Goal: Transaction & Acquisition: Register for event/course

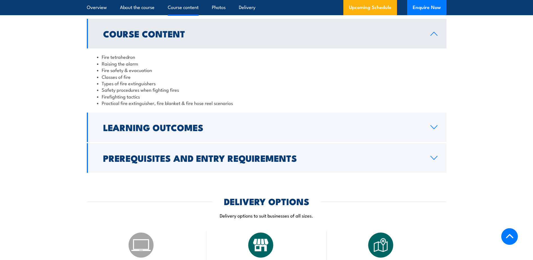
scroll to position [534, 0]
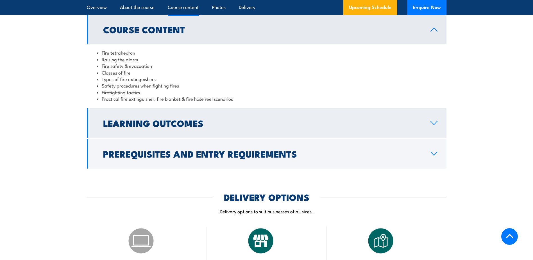
click at [436, 121] on icon at bounding box center [434, 122] width 8 height 4
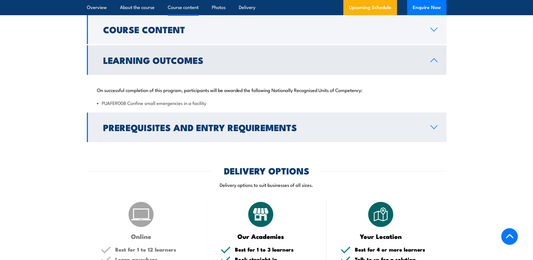
click at [436, 127] on icon at bounding box center [434, 126] width 6 height 3
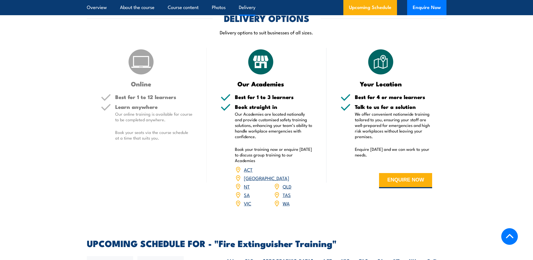
scroll to position [702, 0]
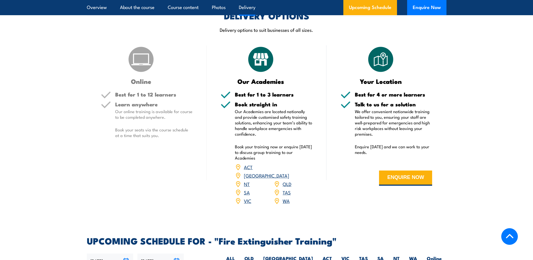
click at [246, 197] on link "VIC" at bounding box center [247, 200] width 7 height 7
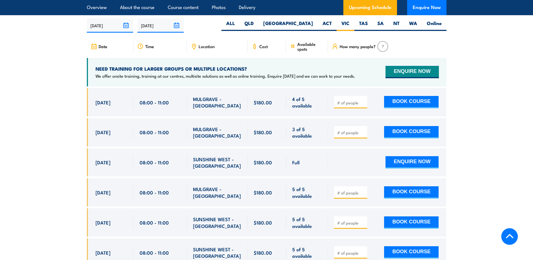
scroll to position [943, 0]
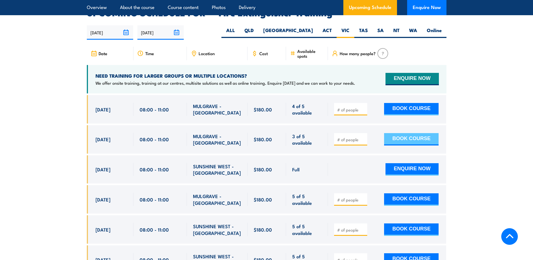
click at [408, 133] on button "BOOK COURSE" at bounding box center [411, 139] width 54 height 12
click at [346, 136] on input "number" at bounding box center [351, 139] width 28 height 6
type input "1"
click at [416, 133] on button "BOOK COURSE" at bounding box center [411, 139] width 54 height 12
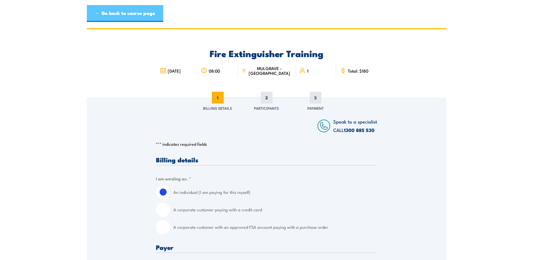
click at [96, 13] on link "← Go back to course page" at bounding box center [125, 13] width 76 height 17
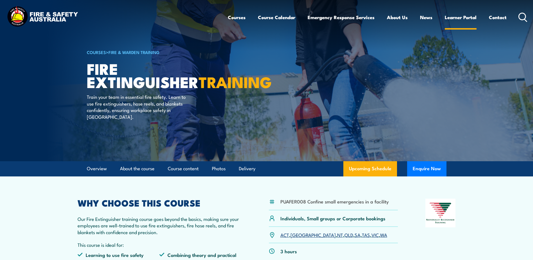
click at [467, 19] on link "Learner Portal" at bounding box center [461, 17] width 32 height 15
